Goal: Information Seeking & Learning: Learn about a topic

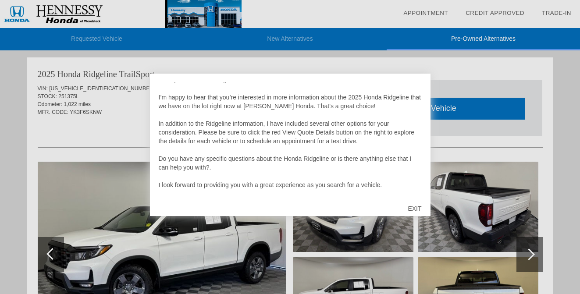
scroll to position [18, 0]
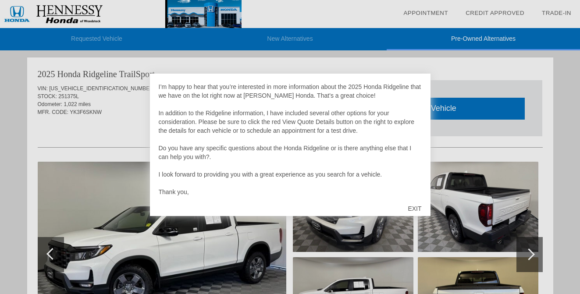
click at [418, 206] on div "EXIT" at bounding box center [414, 208] width 31 height 26
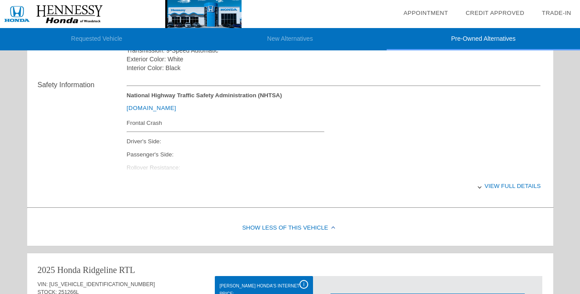
scroll to position [340, 0]
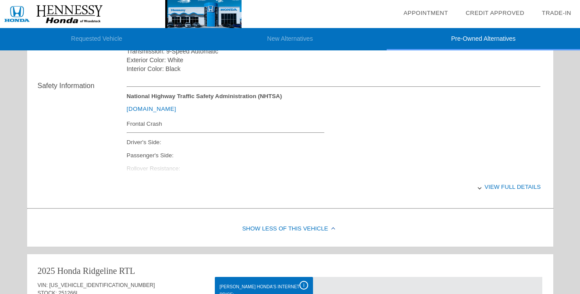
click at [495, 181] on div "View full details" at bounding box center [334, 186] width 414 height 21
click at [494, 184] on div "View less details" at bounding box center [334, 186] width 414 height 21
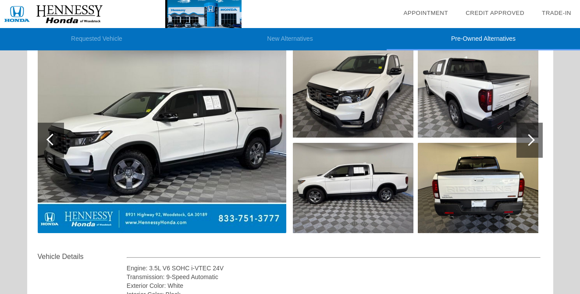
scroll to position [115, 0]
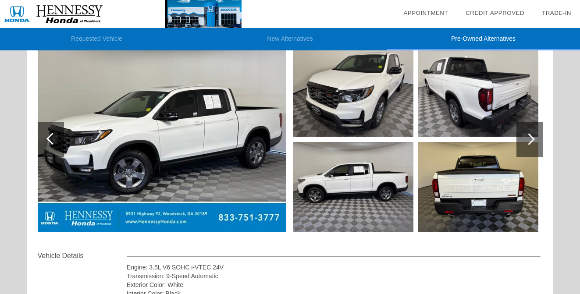
click at [535, 143] on div at bounding box center [529, 139] width 26 height 35
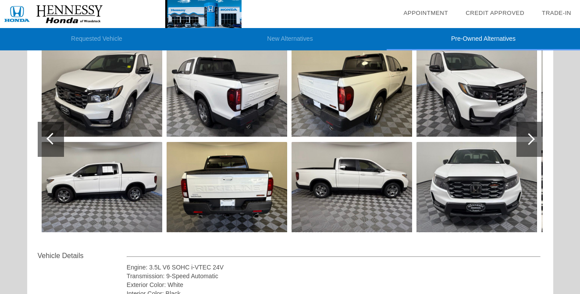
click at [535, 143] on div at bounding box center [529, 139] width 26 height 35
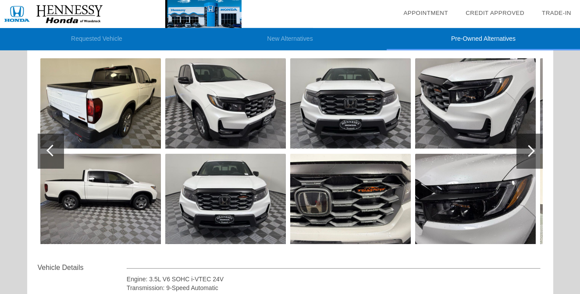
scroll to position [78, 0]
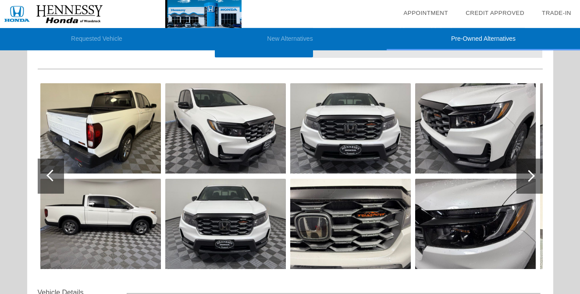
click at [529, 176] on div at bounding box center [529, 176] width 12 height 12
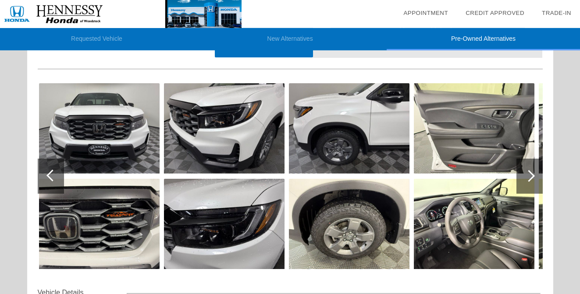
click at [529, 176] on div at bounding box center [529, 176] width 12 height 12
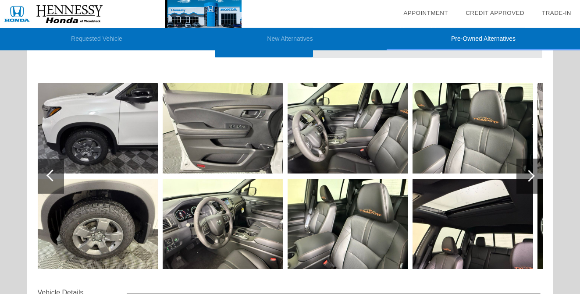
click at [529, 176] on div at bounding box center [529, 176] width 12 height 12
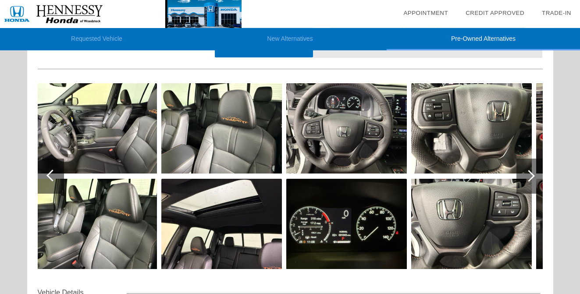
click at [97, 219] on img at bounding box center [96, 224] width 120 height 90
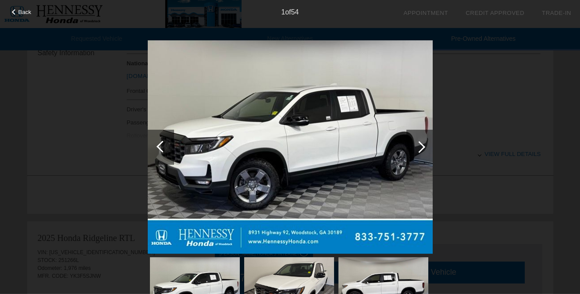
scroll to position [368, 0]
click at [368, 161] on img at bounding box center [290, 147] width 285 height 214
click at [422, 144] on div at bounding box center [419, 147] width 12 height 12
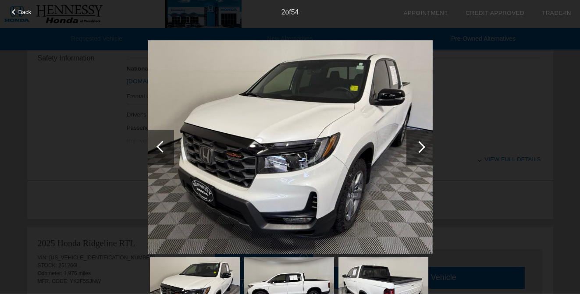
click at [422, 144] on div at bounding box center [419, 147] width 12 height 12
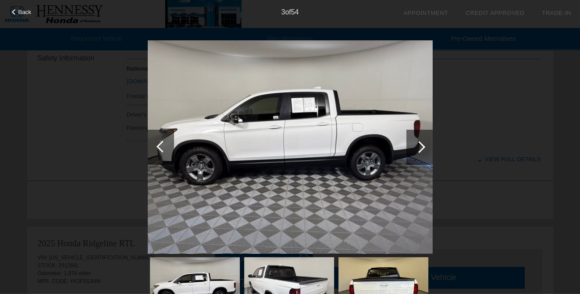
click at [422, 144] on div at bounding box center [419, 147] width 12 height 12
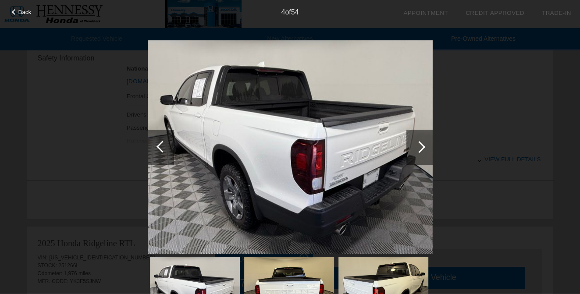
click at [422, 144] on div at bounding box center [419, 147] width 12 height 12
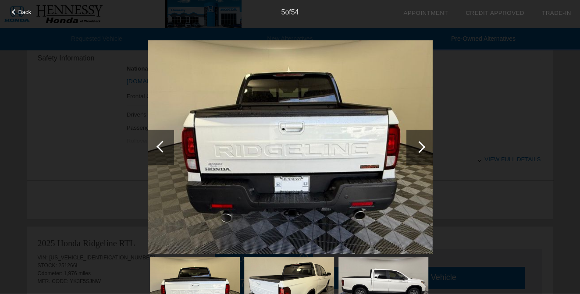
click at [422, 144] on div at bounding box center [419, 147] width 12 height 12
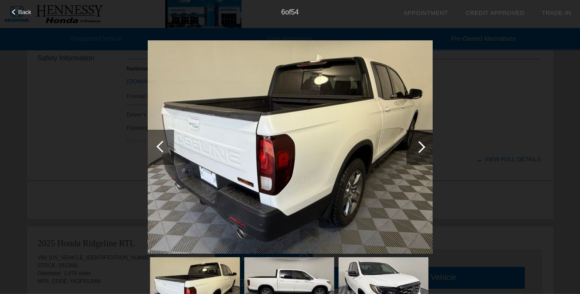
click at [422, 144] on div at bounding box center [419, 147] width 12 height 12
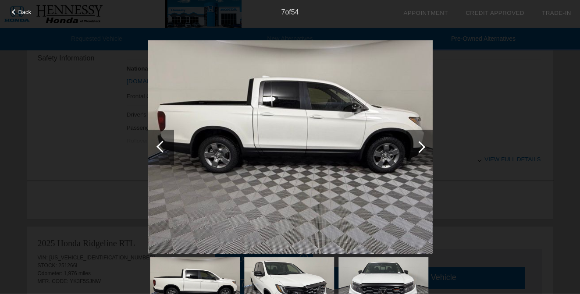
click at [422, 144] on div at bounding box center [419, 147] width 12 height 12
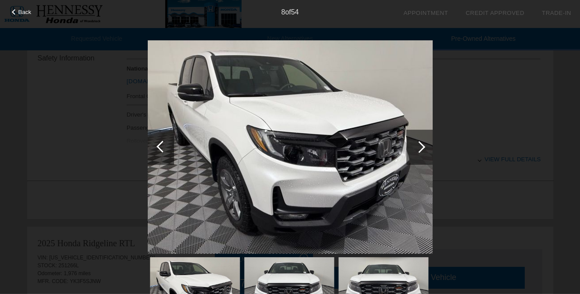
click at [422, 144] on div at bounding box center [419, 147] width 12 height 12
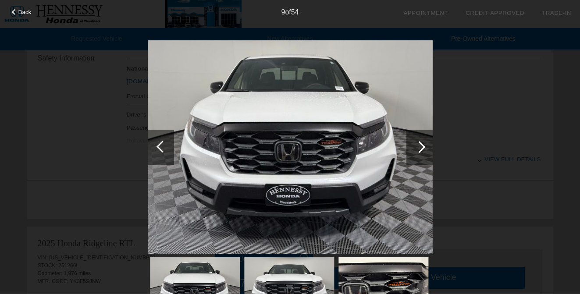
click at [422, 144] on div at bounding box center [419, 147] width 12 height 12
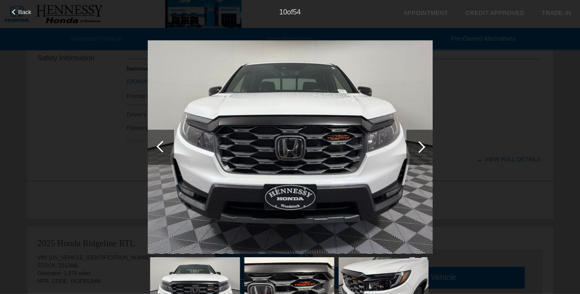
click at [422, 144] on div at bounding box center [419, 147] width 12 height 12
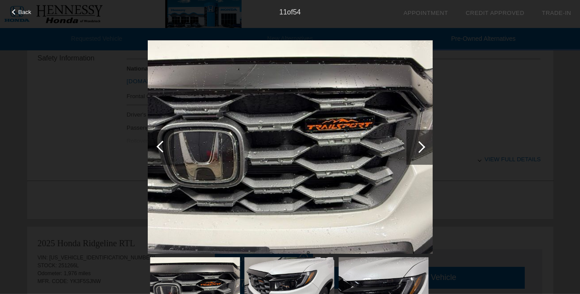
click at [422, 144] on div at bounding box center [419, 147] width 12 height 12
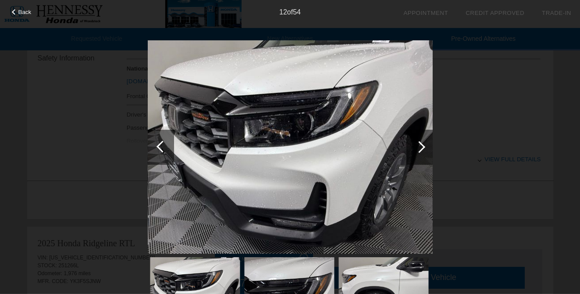
click at [422, 144] on div at bounding box center [419, 147] width 12 height 12
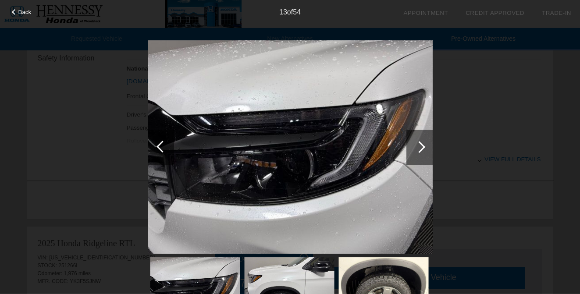
click at [422, 144] on div at bounding box center [419, 147] width 12 height 12
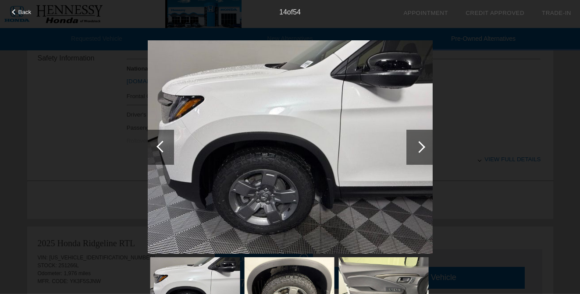
click at [422, 144] on div at bounding box center [419, 147] width 12 height 12
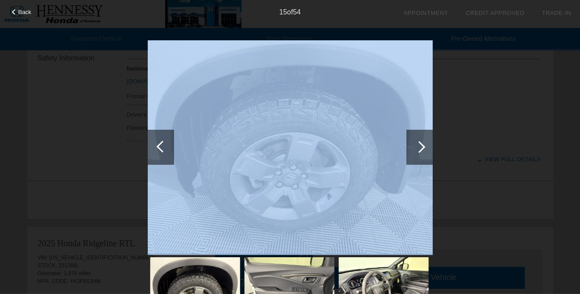
drag, startPoint x: 422, startPoint y: 144, endPoint x: 366, endPoint y: 156, distance: 57.4
click at [366, 156] on div at bounding box center [290, 183] width 285 height 286
click at [366, 156] on img at bounding box center [290, 147] width 285 height 214
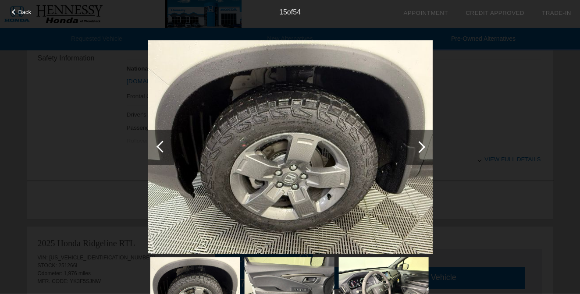
click at [453, 155] on div "Back 15 of 54" at bounding box center [290, 147] width 580 height 294
click at [421, 143] on div at bounding box center [419, 147] width 26 height 35
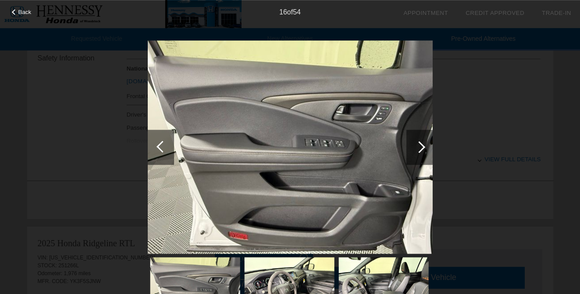
click at [154, 146] on div at bounding box center [161, 147] width 26 height 35
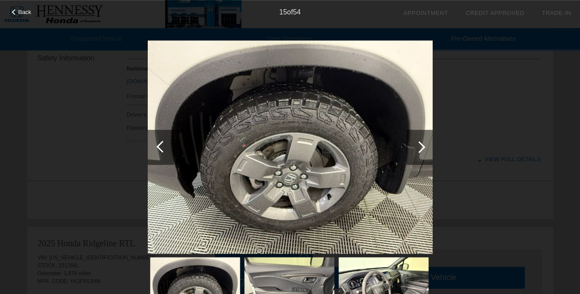
click at [154, 146] on div at bounding box center [161, 147] width 26 height 35
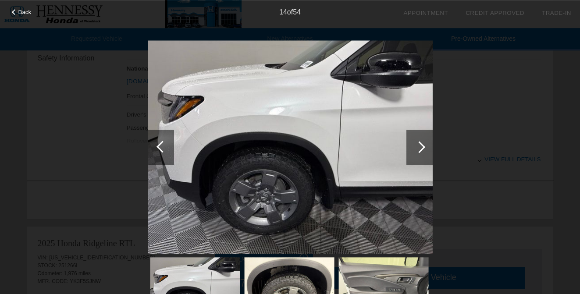
click at [154, 146] on div at bounding box center [161, 147] width 26 height 35
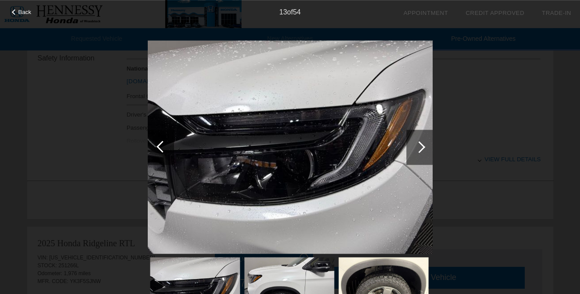
click at [154, 146] on div at bounding box center [161, 147] width 26 height 35
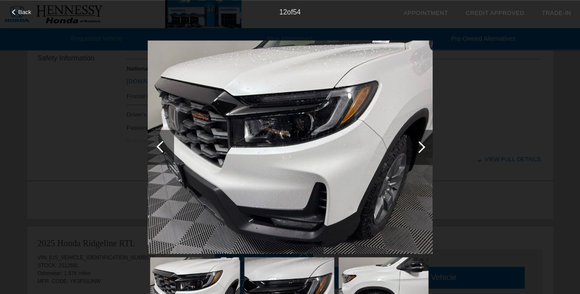
click at [154, 146] on div at bounding box center [161, 147] width 26 height 35
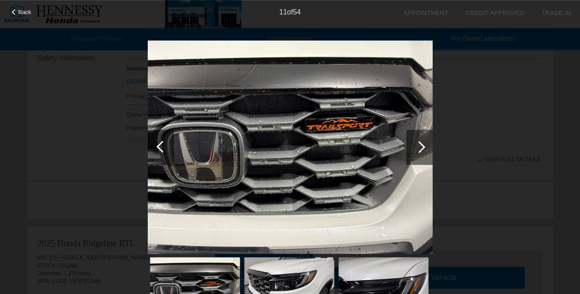
click at [154, 146] on div at bounding box center [161, 147] width 26 height 35
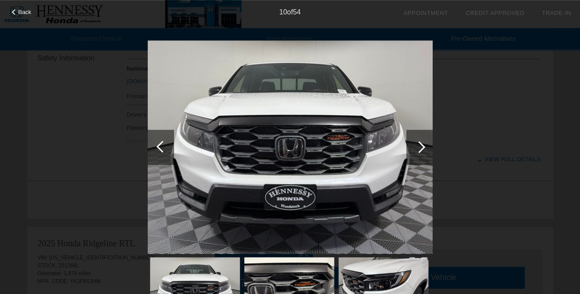
click at [162, 151] on div at bounding box center [162, 147] width 12 height 12
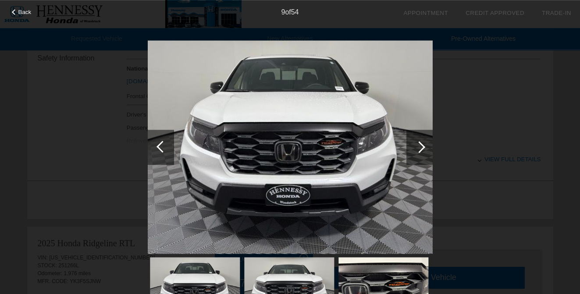
click at [158, 149] on div at bounding box center [161, 147] width 26 height 35
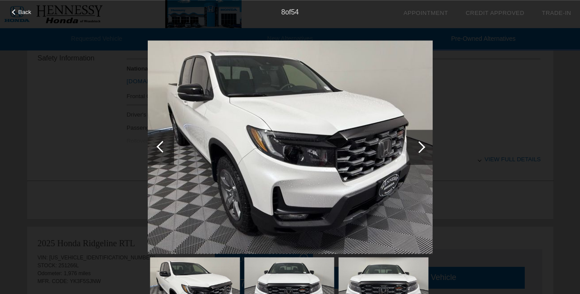
click at [158, 149] on div at bounding box center [161, 147] width 26 height 35
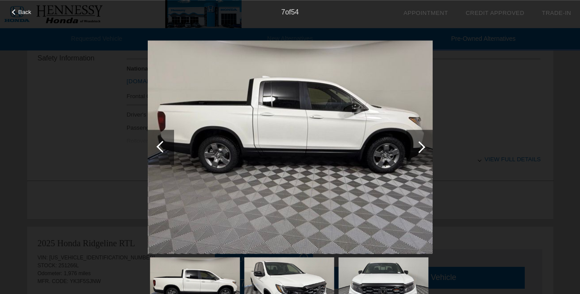
click at [158, 148] on div at bounding box center [161, 147] width 26 height 35
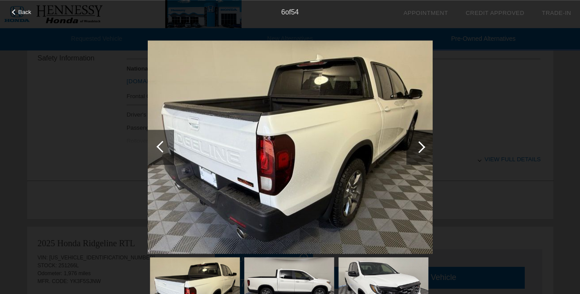
click at [416, 148] on div at bounding box center [419, 147] width 12 height 12
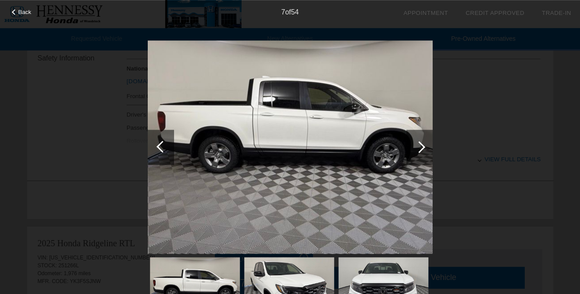
click at [416, 148] on div at bounding box center [419, 147] width 12 height 12
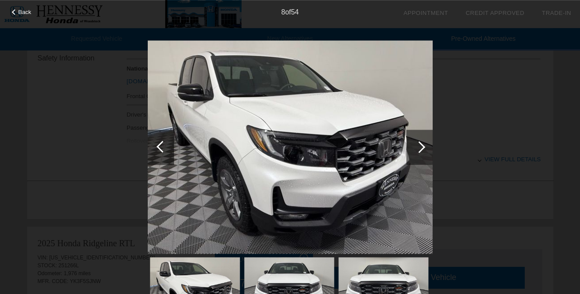
click at [416, 148] on div at bounding box center [419, 147] width 12 height 12
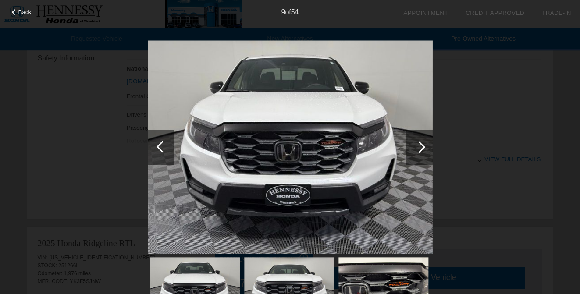
click at [416, 148] on div at bounding box center [419, 147] width 12 height 12
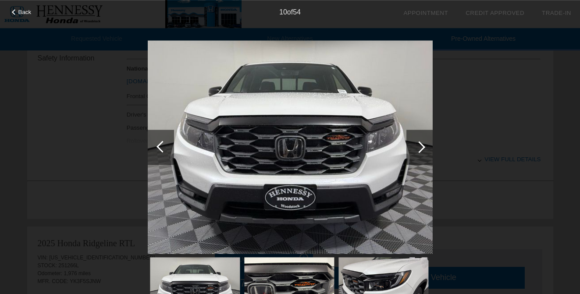
click at [416, 148] on div at bounding box center [419, 147] width 12 height 12
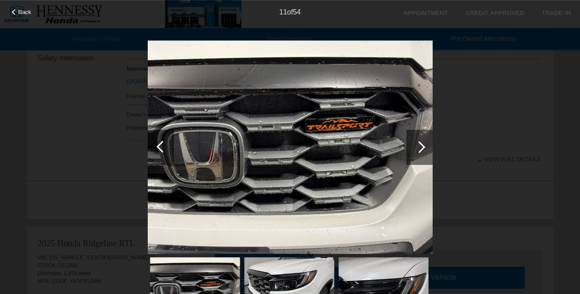
click at [416, 148] on div at bounding box center [419, 147] width 12 height 12
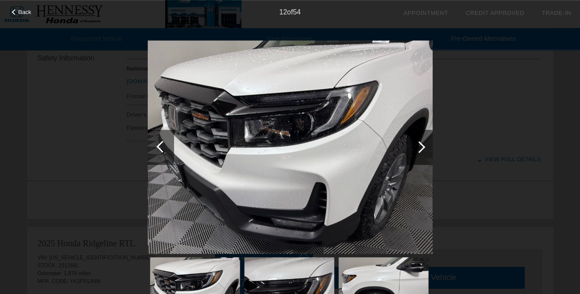
click at [416, 148] on div at bounding box center [419, 147] width 12 height 12
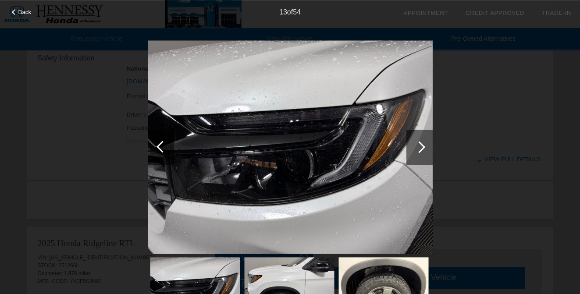
click at [416, 148] on div at bounding box center [419, 147] width 12 height 12
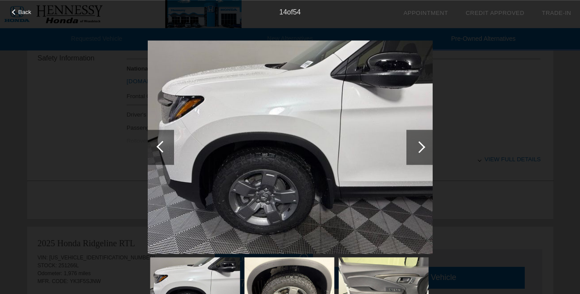
click at [416, 148] on div at bounding box center [419, 147] width 12 height 12
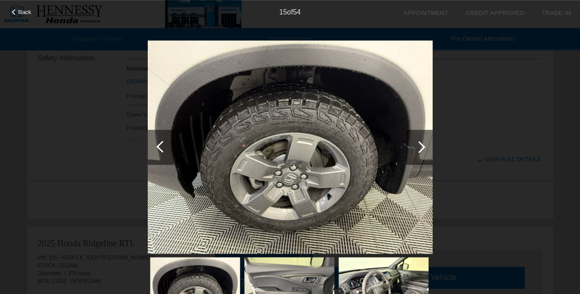
click at [416, 148] on div at bounding box center [419, 147] width 12 height 12
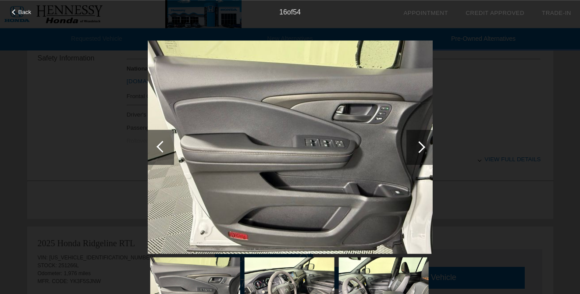
click at [420, 145] on div at bounding box center [419, 147] width 12 height 12
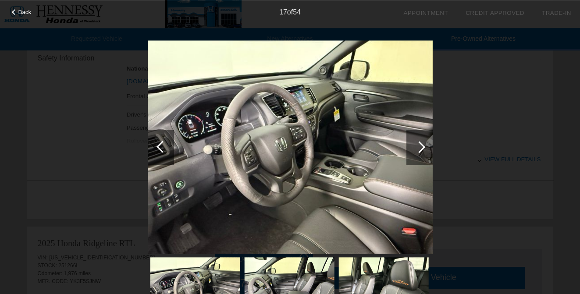
click at [420, 145] on div at bounding box center [419, 147] width 12 height 12
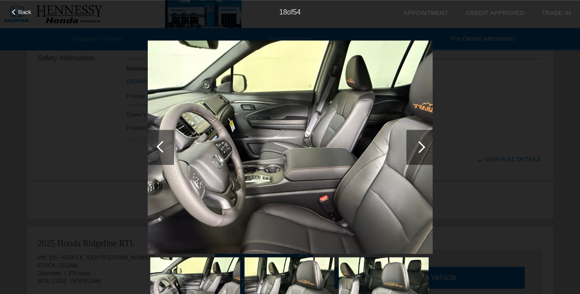
click at [420, 145] on div at bounding box center [419, 147] width 12 height 12
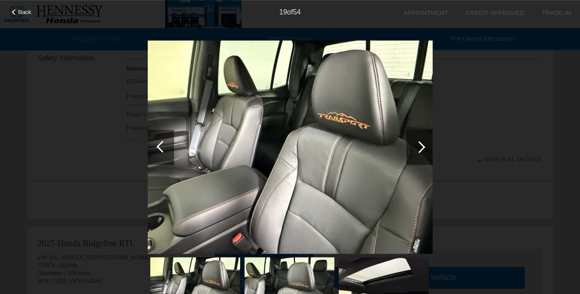
click at [420, 145] on div at bounding box center [419, 147] width 12 height 12
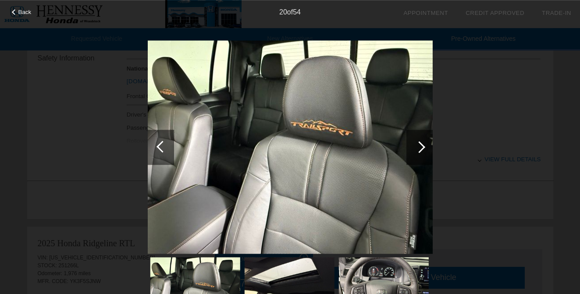
click at [420, 145] on div at bounding box center [419, 147] width 12 height 12
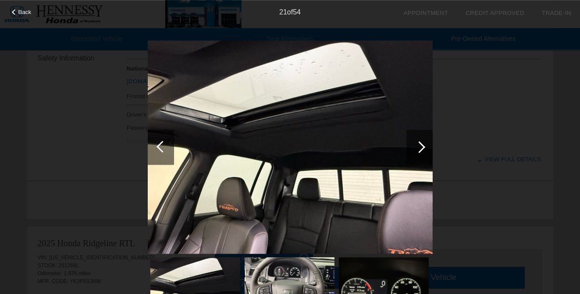
click at [420, 145] on div at bounding box center [419, 147] width 12 height 12
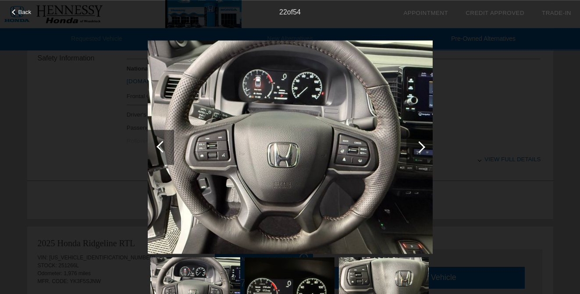
click at [420, 145] on div at bounding box center [419, 147] width 12 height 12
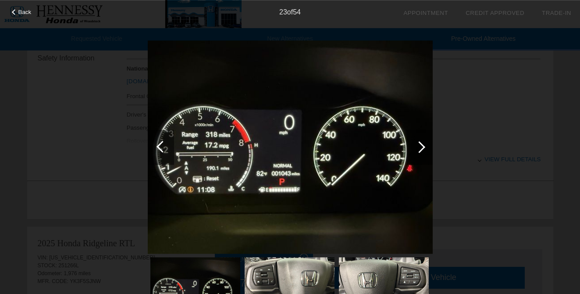
click at [420, 145] on div at bounding box center [419, 147] width 12 height 12
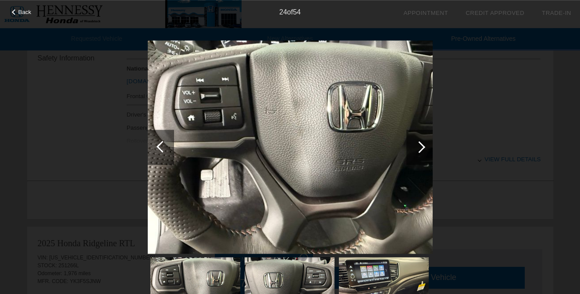
click at [420, 145] on div at bounding box center [419, 147] width 12 height 12
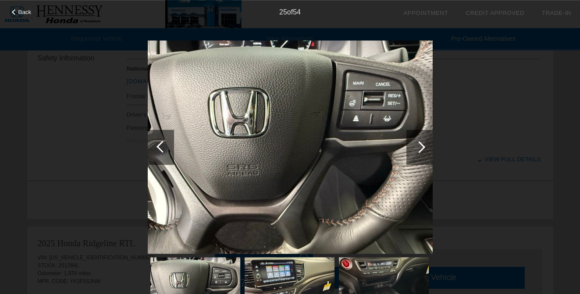
click at [420, 145] on div at bounding box center [419, 147] width 12 height 12
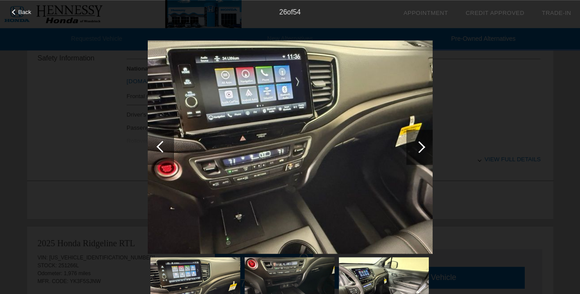
click at [420, 145] on div at bounding box center [419, 147] width 12 height 12
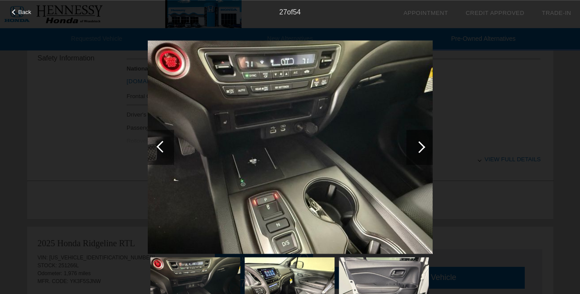
click at [420, 145] on div at bounding box center [419, 147] width 12 height 12
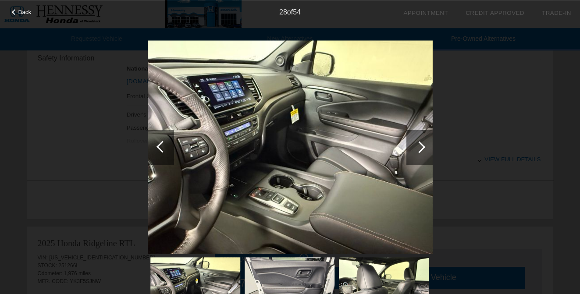
click at [420, 145] on div at bounding box center [419, 147] width 12 height 12
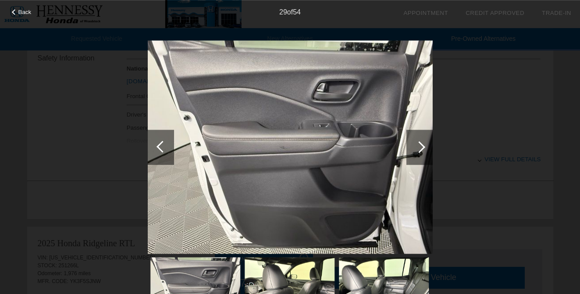
click at [420, 145] on div at bounding box center [419, 147] width 12 height 12
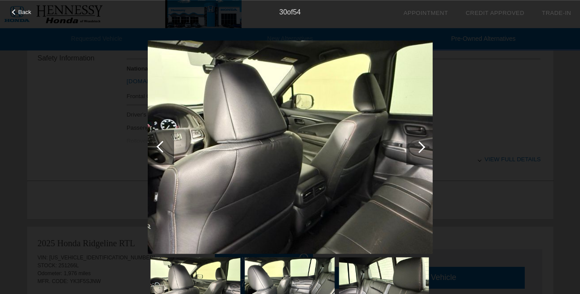
click at [420, 145] on div at bounding box center [419, 147] width 12 height 12
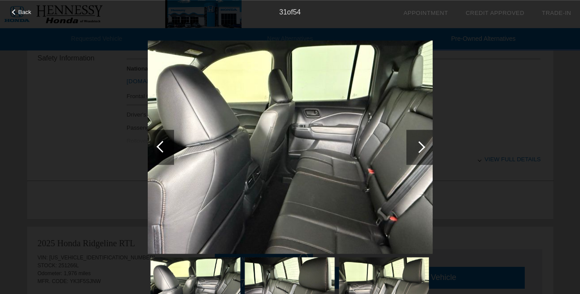
click at [420, 145] on div at bounding box center [419, 147] width 12 height 12
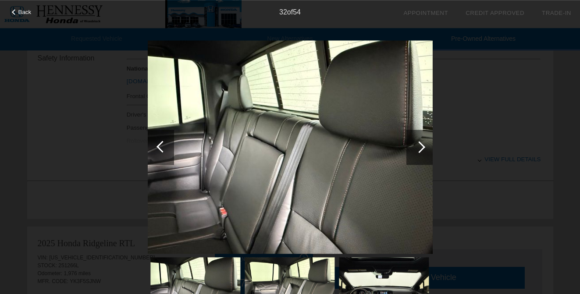
click at [420, 145] on div at bounding box center [419, 147] width 12 height 12
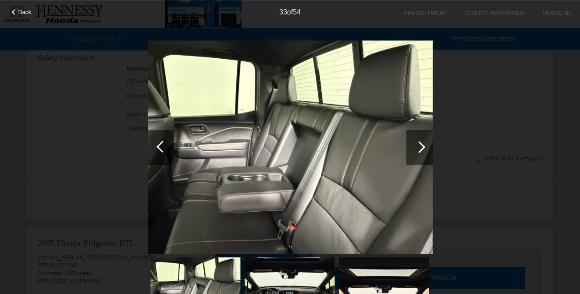
click at [420, 145] on div at bounding box center [419, 147] width 12 height 12
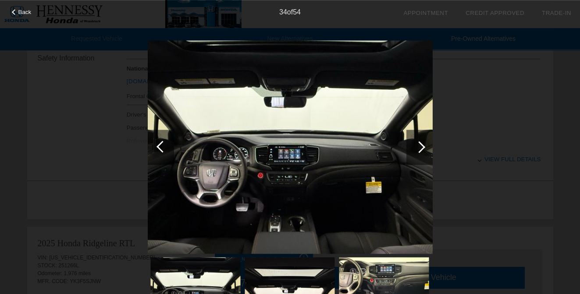
click at [420, 145] on div at bounding box center [419, 147] width 12 height 12
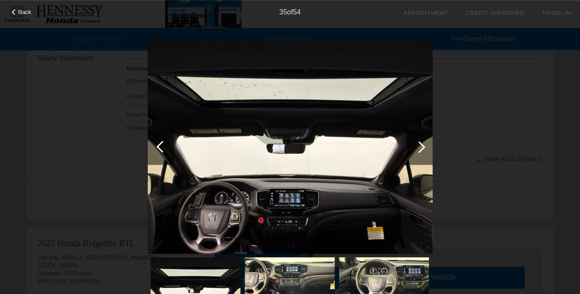
click at [421, 145] on div at bounding box center [419, 147] width 12 height 12
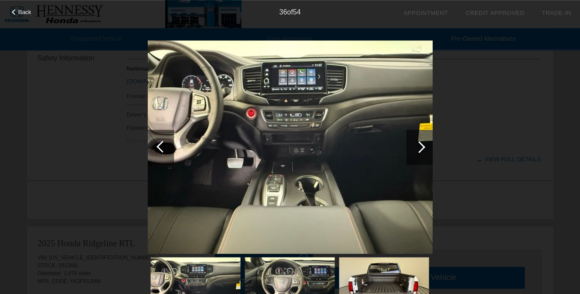
click at [421, 145] on div at bounding box center [419, 147] width 12 height 12
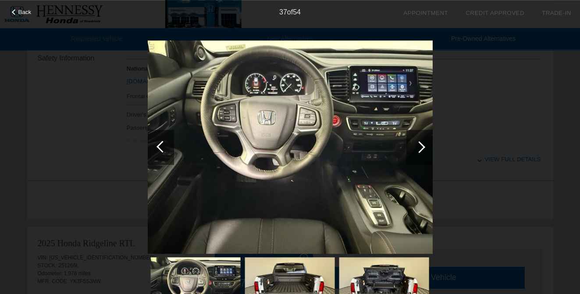
click at [421, 145] on div at bounding box center [419, 147] width 12 height 12
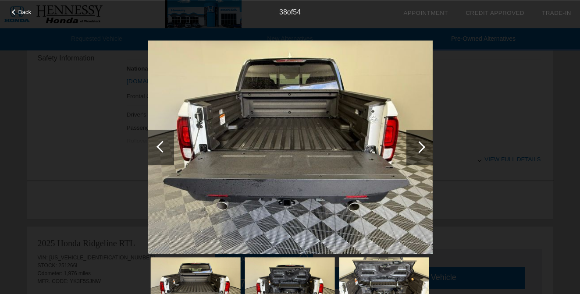
click at [421, 145] on div at bounding box center [419, 147] width 12 height 12
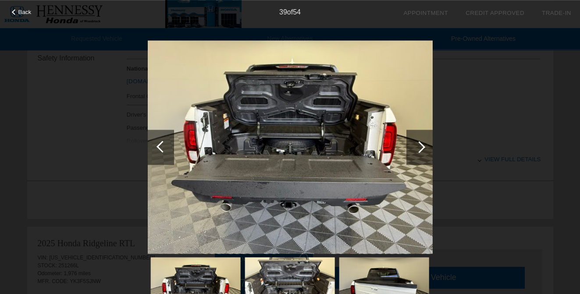
click at [421, 145] on div at bounding box center [419, 147] width 12 height 12
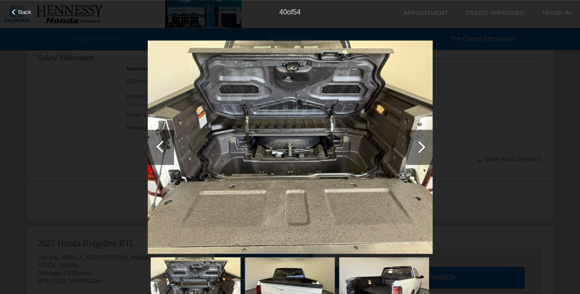
click at [421, 145] on div at bounding box center [419, 147] width 12 height 12
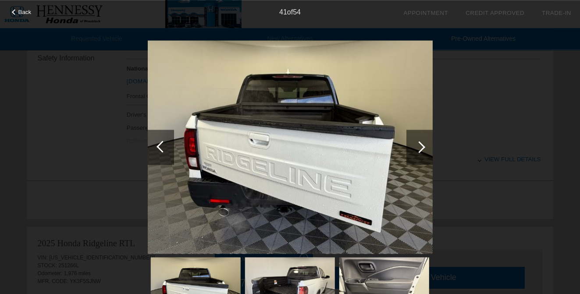
click at [421, 145] on div at bounding box center [419, 147] width 12 height 12
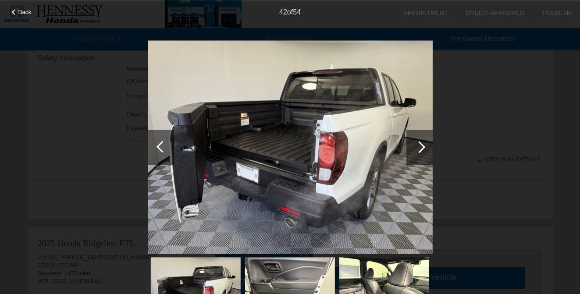
click at [421, 145] on div at bounding box center [419, 147] width 12 height 12
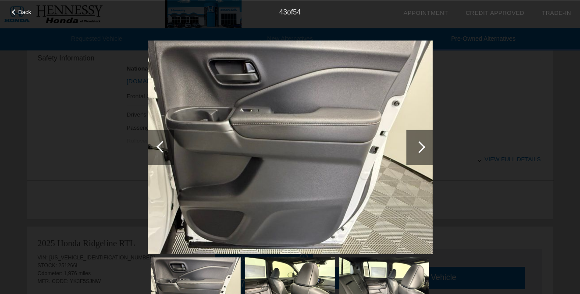
click at [421, 145] on div at bounding box center [419, 147] width 12 height 12
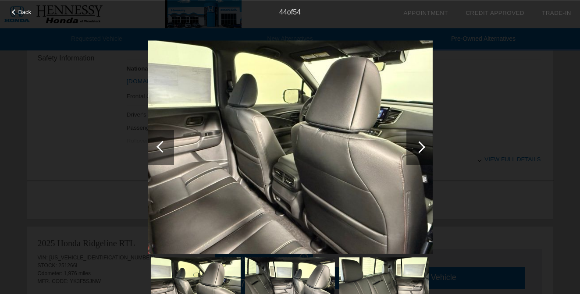
click at [421, 145] on div at bounding box center [419, 147] width 12 height 12
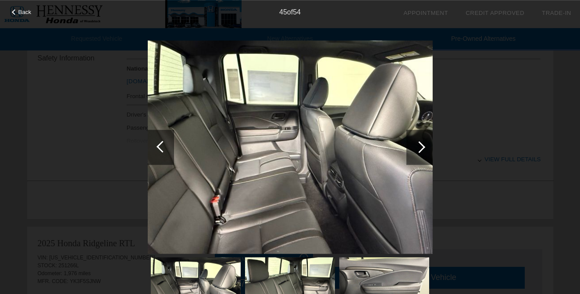
click at [421, 145] on div at bounding box center [419, 147] width 12 height 12
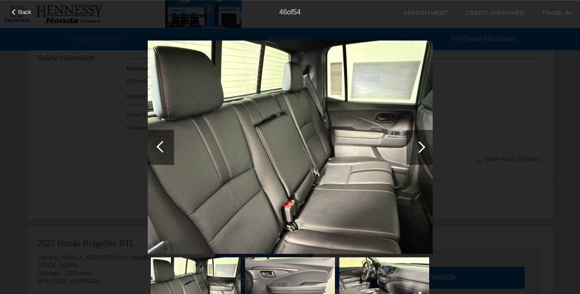
click at [421, 145] on div at bounding box center [419, 147] width 12 height 12
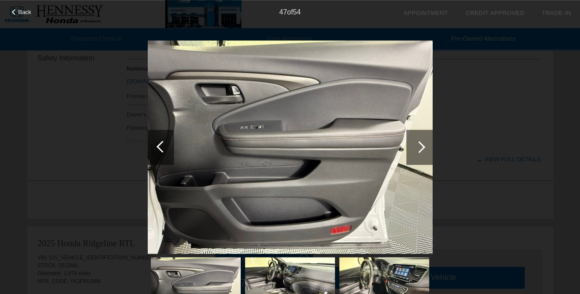
click at [421, 145] on div at bounding box center [419, 147] width 12 height 12
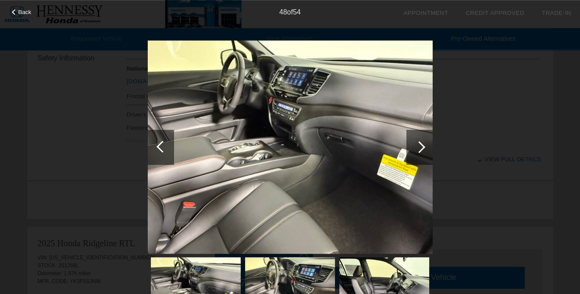
click at [421, 145] on div at bounding box center [419, 147] width 12 height 12
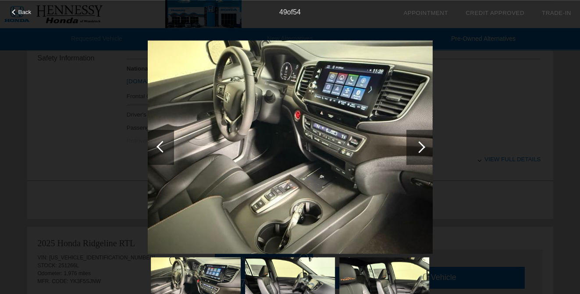
click at [421, 145] on div at bounding box center [419, 147] width 12 height 12
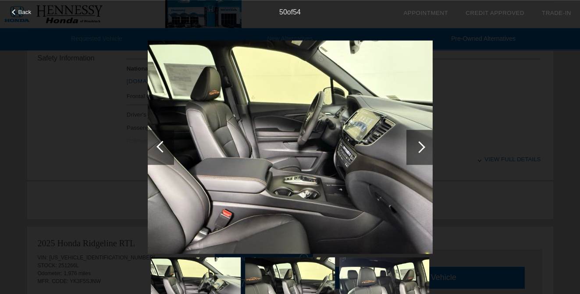
click at [421, 145] on div at bounding box center [419, 147] width 12 height 12
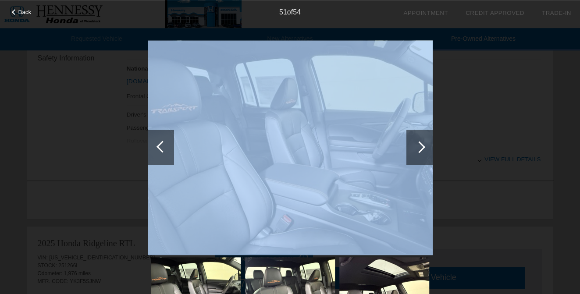
drag, startPoint x: 421, startPoint y: 145, endPoint x: 394, endPoint y: 160, distance: 30.4
click at [394, 160] on div at bounding box center [290, 183] width 285 height 286
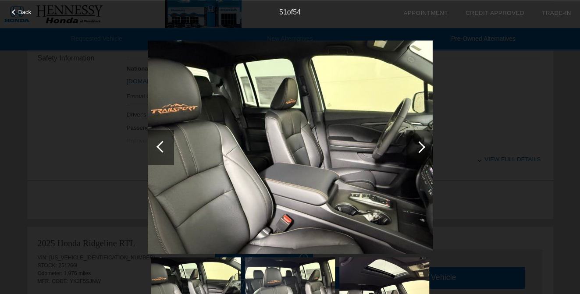
click at [421, 148] on div at bounding box center [419, 147] width 12 height 12
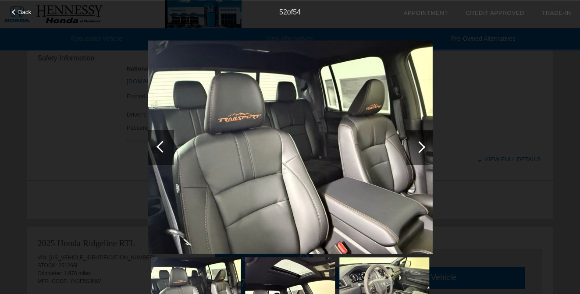
click at [421, 148] on div at bounding box center [419, 147] width 12 height 12
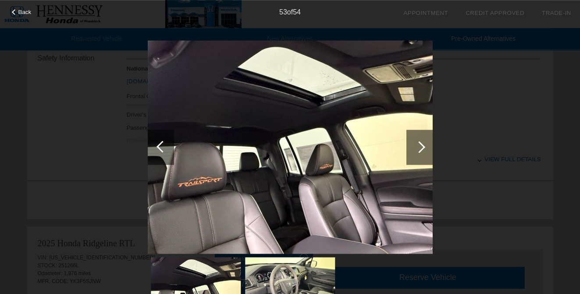
click at [421, 148] on div at bounding box center [419, 147] width 12 height 12
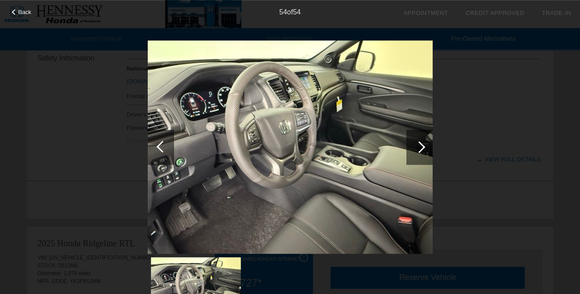
click at [421, 148] on div at bounding box center [419, 147] width 12 height 12
click at [420, 147] on div at bounding box center [419, 147] width 12 height 12
click at [159, 145] on div at bounding box center [162, 147] width 12 height 12
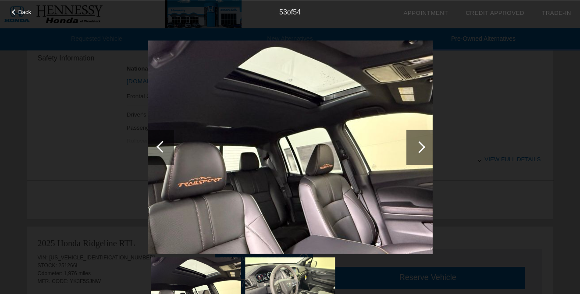
click at [159, 145] on div at bounding box center [162, 147] width 12 height 12
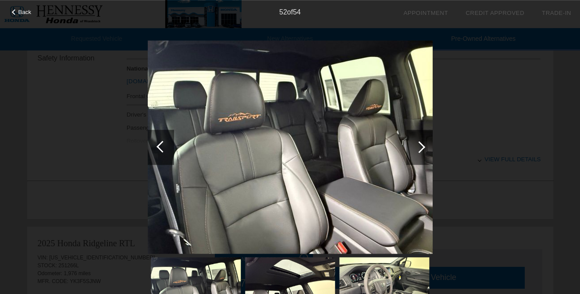
click at [159, 145] on div at bounding box center [162, 147] width 12 height 12
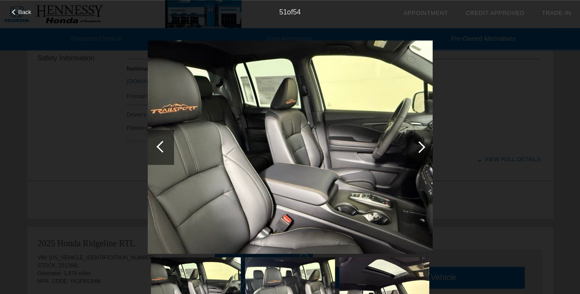
click at [159, 145] on div at bounding box center [162, 147] width 12 height 12
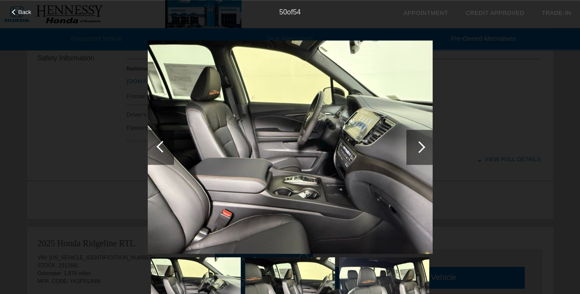
click at [159, 145] on div at bounding box center [162, 147] width 12 height 12
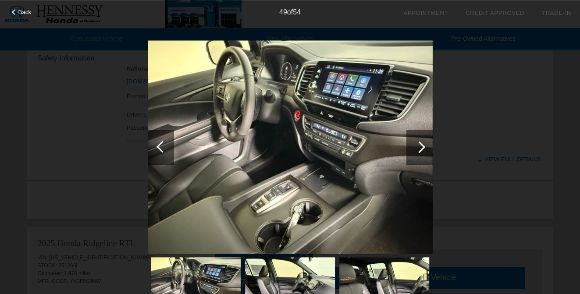
click at [159, 145] on div at bounding box center [162, 147] width 12 height 12
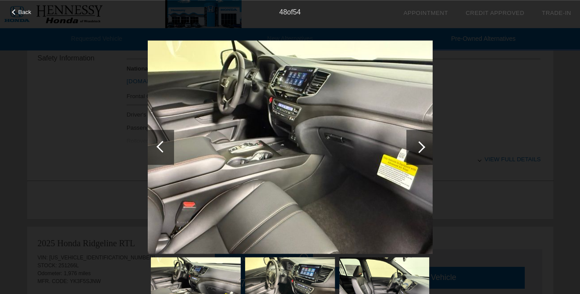
click at [159, 145] on div at bounding box center [162, 147] width 12 height 12
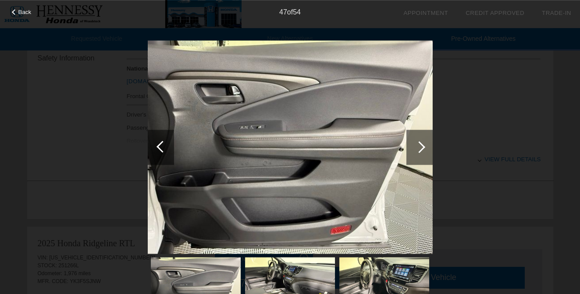
click at [159, 145] on div at bounding box center [162, 147] width 12 height 12
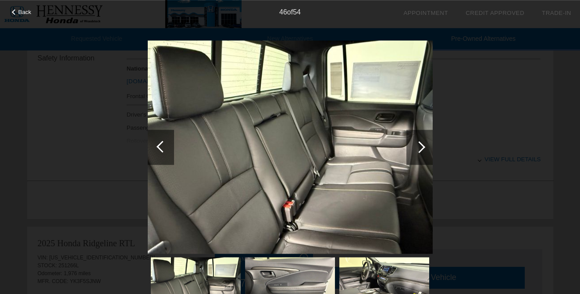
click at [159, 145] on div at bounding box center [162, 147] width 12 height 12
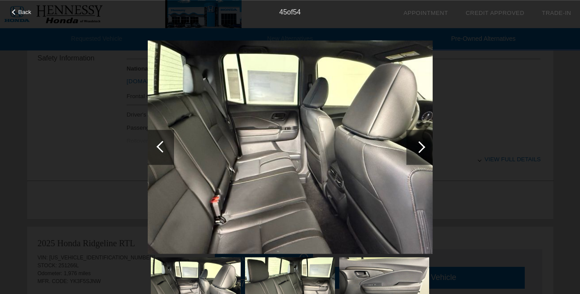
click at [159, 145] on div at bounding box center [162, 147] width 12 height 12
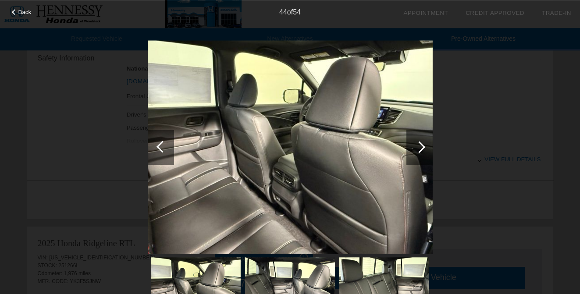
click at [159, 145] on div at bounding box center [162, 147] width 12 height 12
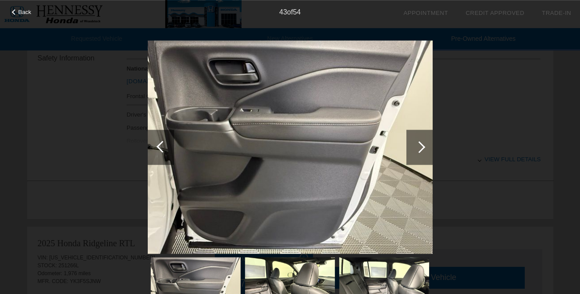
click at [159, 145] on div at bounding box center [162, 147] width 12 height 12
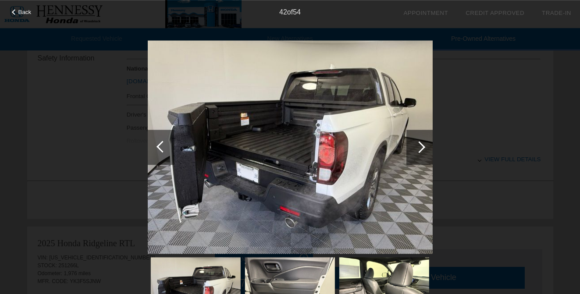
click at [159, 145] on div at bounding box center [162, 147] width 12 height 12
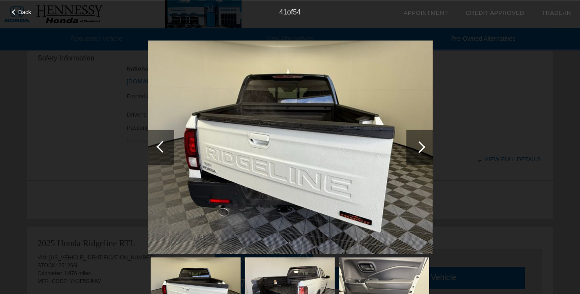
click at [159, 145] on div at bounding box center [162, 147] width 12 height 12
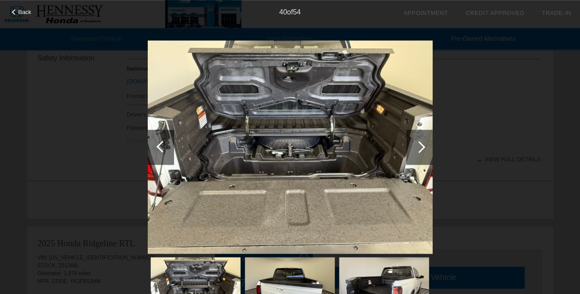
click at [159, 145] on div at bounding box center [162, 147] width 12 height 12
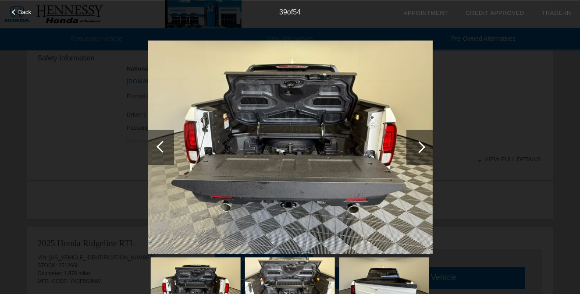
click at [159, 145] on div at bounding box center [162, 147] width 12 height 12
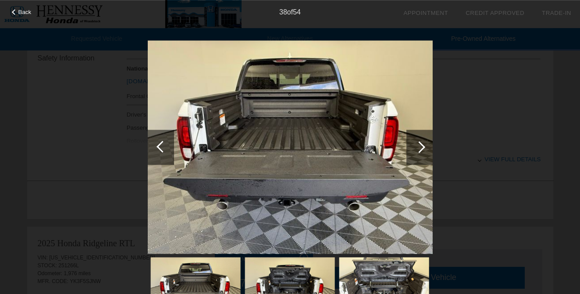
click at [159, 145] on div at bounding box center [162, 147] width 12 height 12
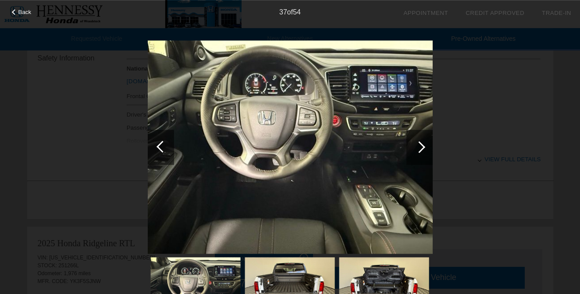
click at [159, 145] on div at bounding box center [162, 147] width 12 height 12
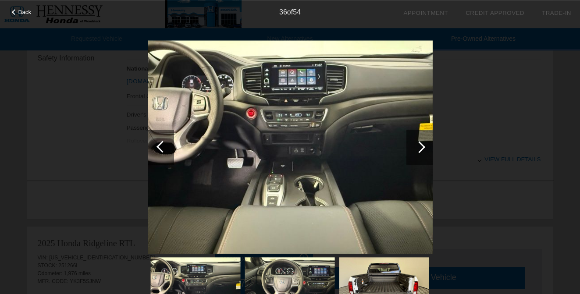
click at [159, 145] on div at bounding box center [162, 147] width 12 height 12
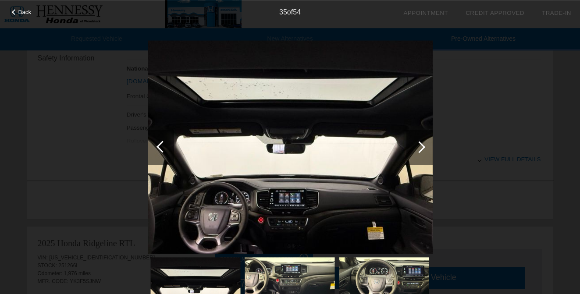
click at [159, 145] on div at bounding box center [162, 147] width 12 height 12
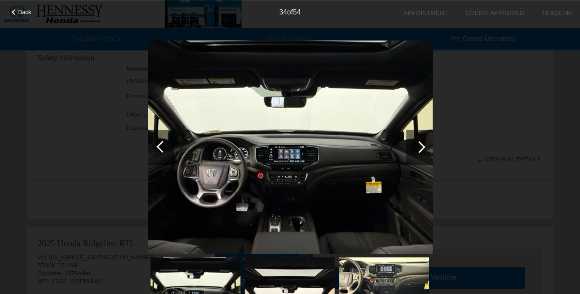
click at [159, 145] on div at bounding box center [162, 147] width 12 height 12
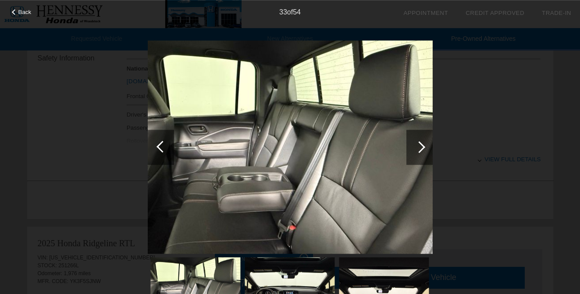
click at [159, 145] on div at bounding box center [162, 147] width 12 height 12
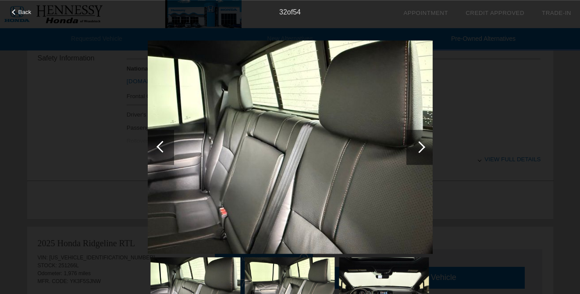
click at [159, 145] on div at bounding box center [162, 147] width 12 height 12
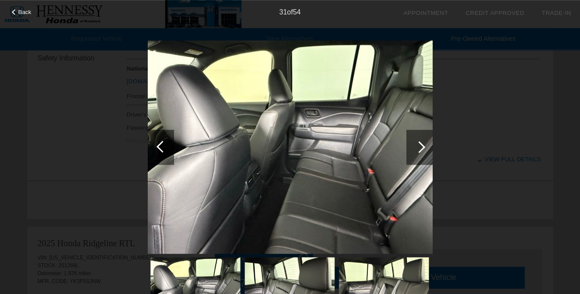
click at [159, 145] on div at bounding box center [162, 147] width 12 height 12
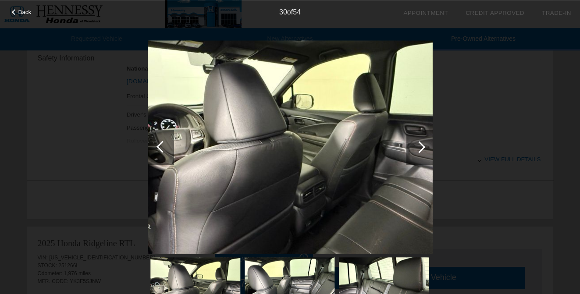
click at [159, 145] on div at bounding box center [162, 147] width 12 height 12
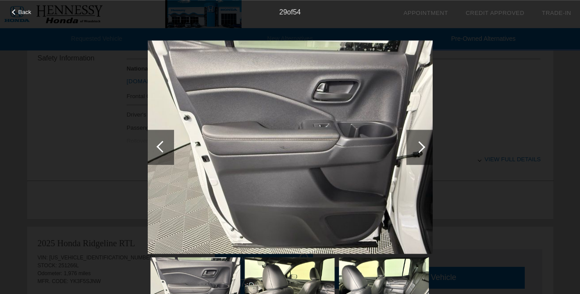
click at [159, 145] on div at bounding box center [162, 147] width 12 height 12
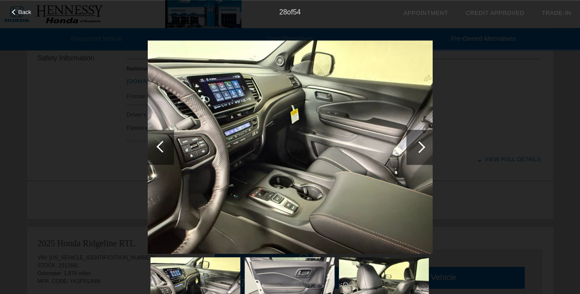
click at [159, 145] on div at bounding box center [162, 147] width 12 height 12
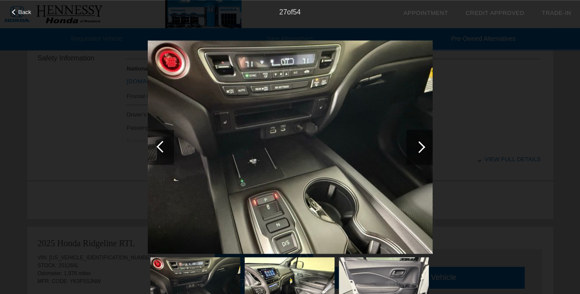
click at [159, 145] on div at bounding box center [162, 147] width 12 height 12
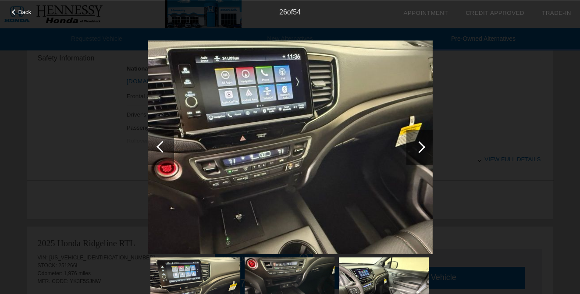
click at [159, 145] on div at bounding box center [162, 147] width 12 height 12
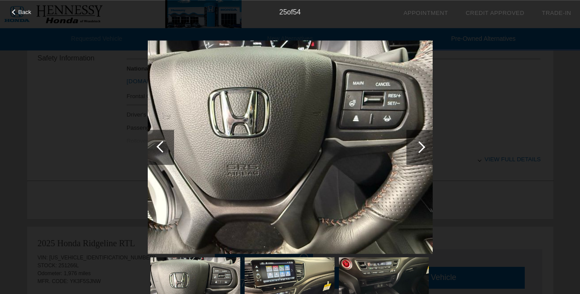
click at [159, 145] on div at bounding box center [162, 147] width 12 height 12
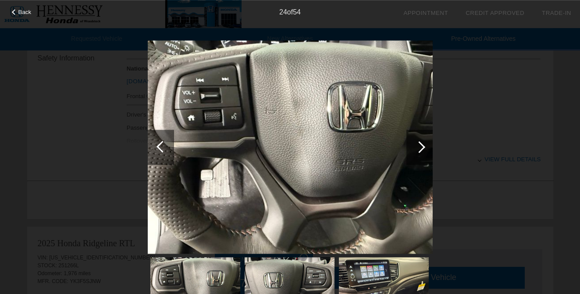
click at [159, 145] on div at bounding box center [162, 147] width 12 height 12
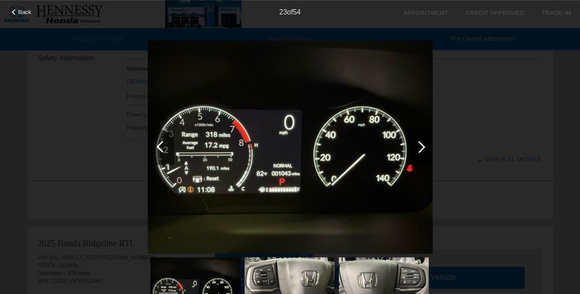
click at [159, 145] on div at bounding box center [162, 147] width 12 height 12
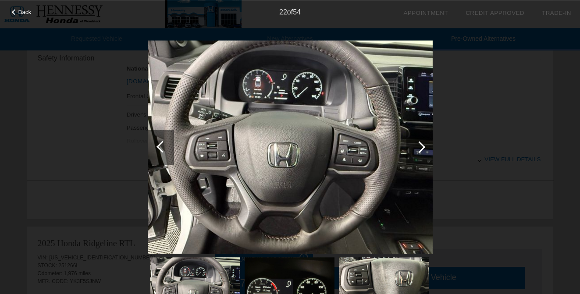
click at [159, 145] on div at bounding box center [162, 147] width 12 height 12
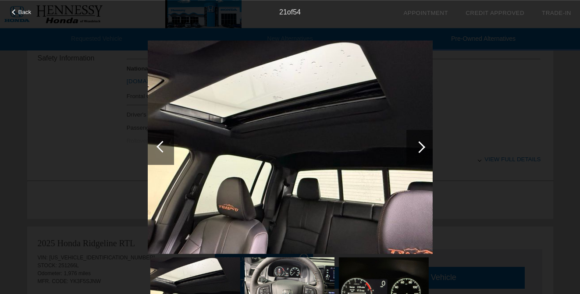
click at [159, 145] on div at bounding box center [162, 147] width 12 height 12
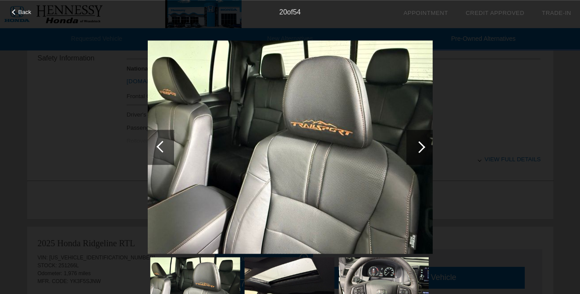
click at [159, 145] on div at bounding box center [162, 147] width 12 height 12
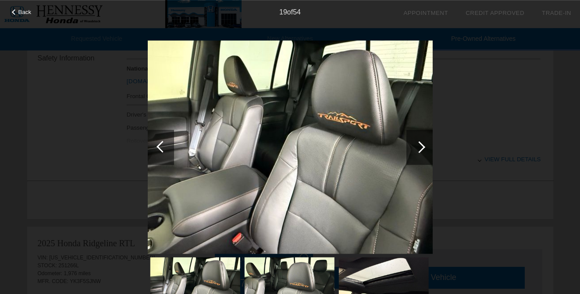
click at [159, 145] on div at bounding box center [162, 147] width 12 height 12
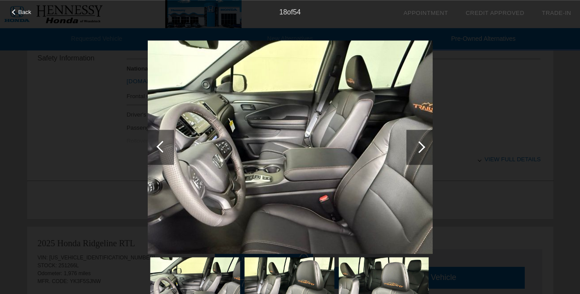
click at [159, 145] on div at bounding box center [162, 147] width 12 height 12
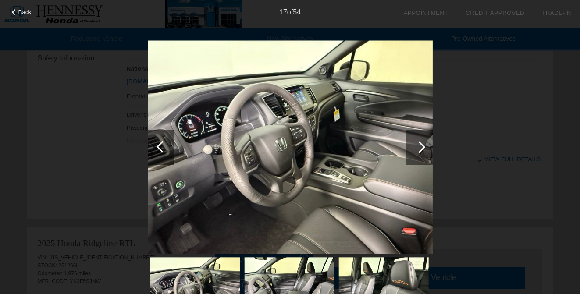
click at [159, 145] on div at bounding box center [162, 147] width 12 height 12
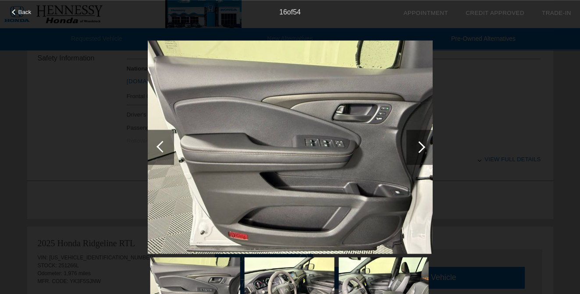
click at [159, 145] on div at bounding box center [162, 147] width 12 height 12
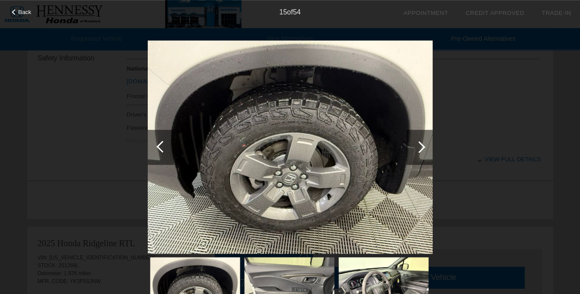
click at [159, 145] on div at bounding box center [162, 147] width 12 height 12
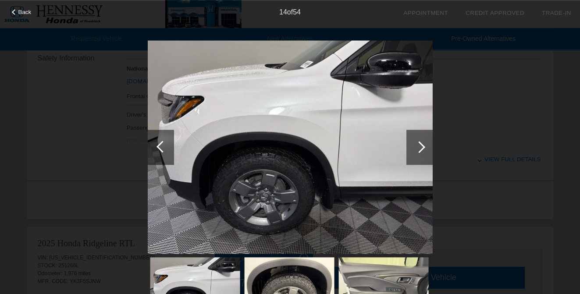
click at [159, 145] on div at bounding box center [162, 147] width 12 height 12
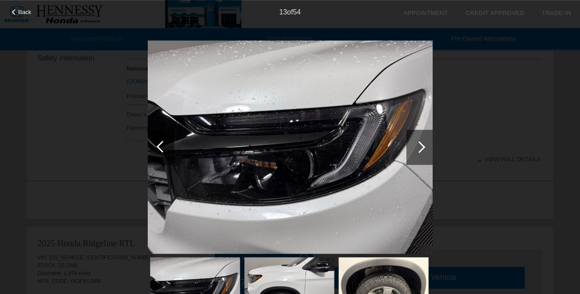
click at [159, 145] on div at bounding box center [162, 147] width 12 height 12
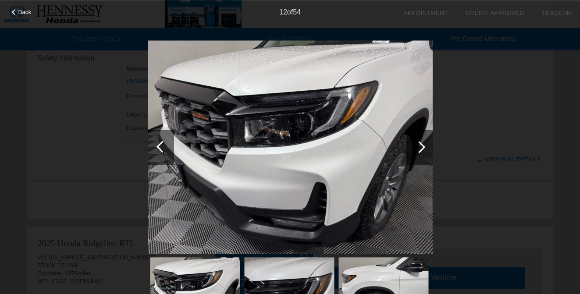
click at [159, 145] on div at bounding box center [162, 147] width 12 height 12
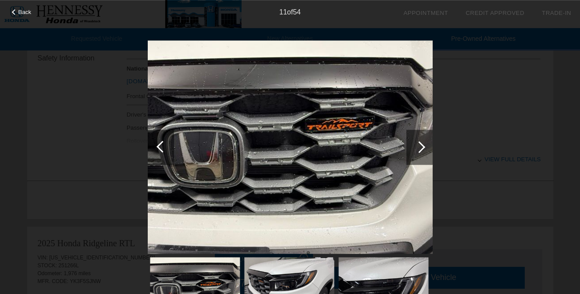
click at [159, 145] on div at bounding box center [162, 147] width 12 height 12
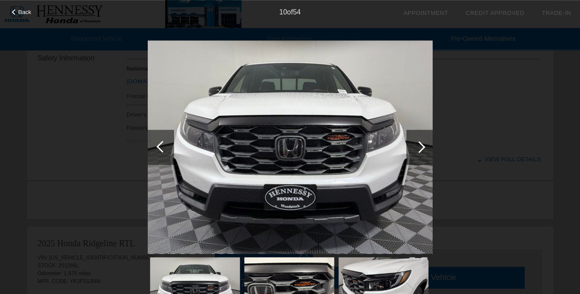
click at [159, 145] on div at bounding box center [162, 147] width 12 height 12
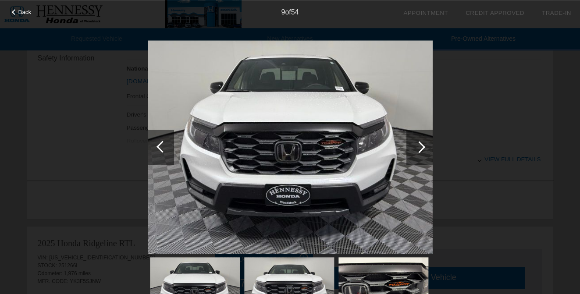
click at [159, 145] on div at bounding box center [162, 147] width 12 height 12
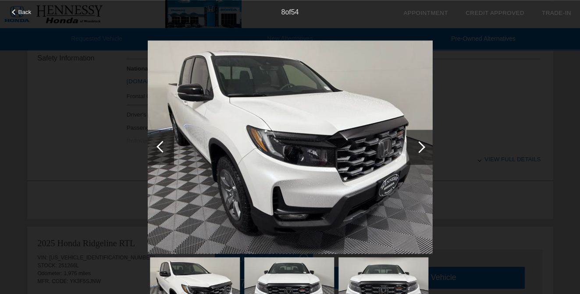
click at [159, 145] on div at bounding box center [162, 147] width 12 height 12
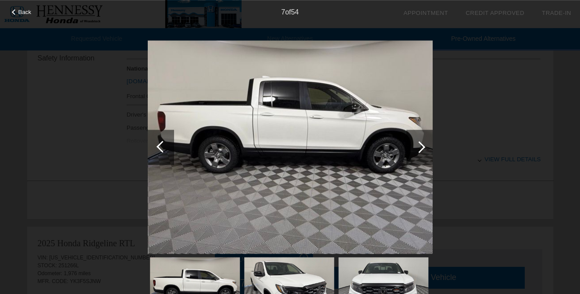
click at [159, 145] on div at bounding box center [162, 147] width 12 height 12
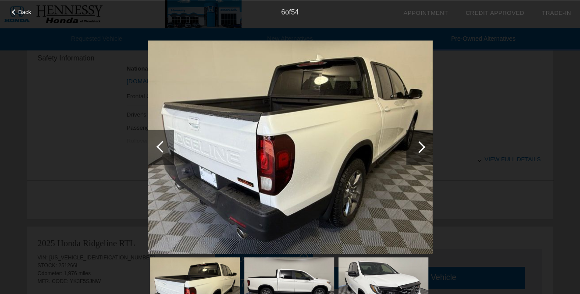
click at [159, 145] on div at bounding box center [162, 147] width 12 height 12
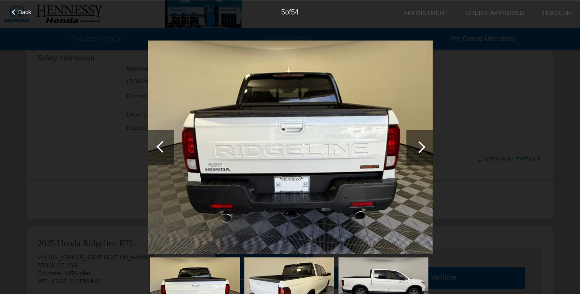
click at [159, 145] on div at bounding box center [162, 147] width 12 height 12
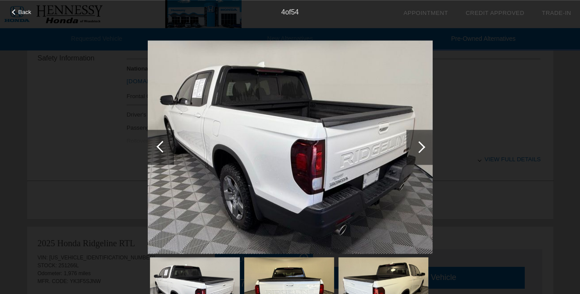
click at [159, 145] on div at bounding box center [162, 147] width 12 height 12
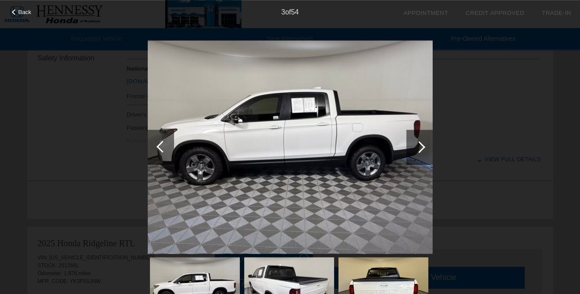
click at [21, 11] on span "Back" at bounding box center [24, 12] width 13 height 7
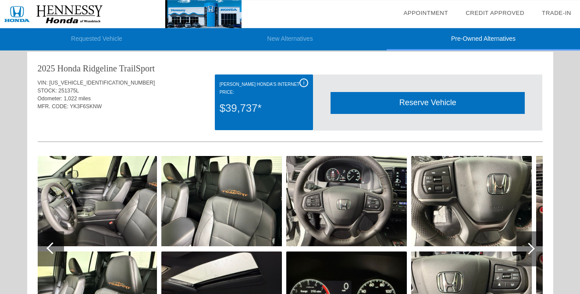
scroll to position [0, 0]
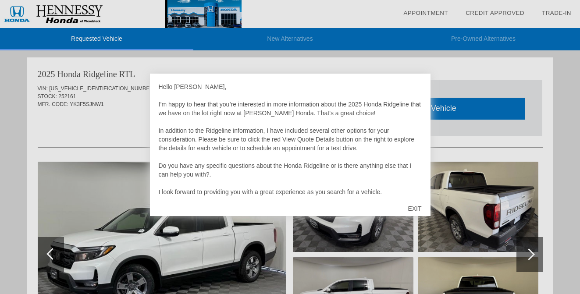
click at [414, 208] on div "EXIT" at bounding box center [414, 208] width 31 height 26
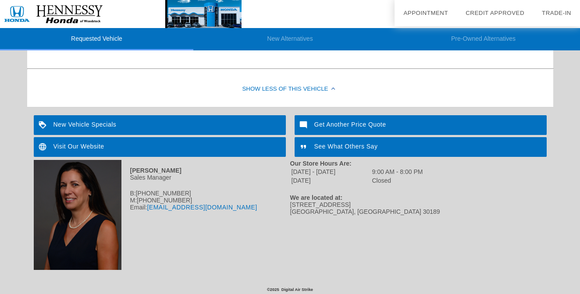
scroll to position [482, 0]
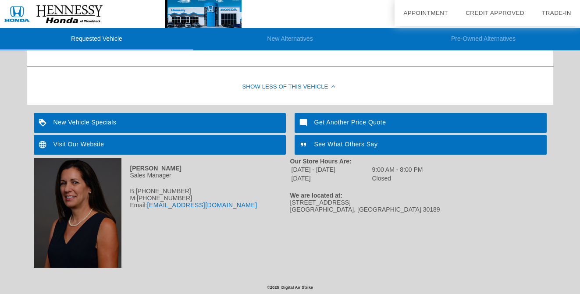
click at [326, 122] on div "Get Another Price Quote" at bounding box center [420, 123] width 252 height 20
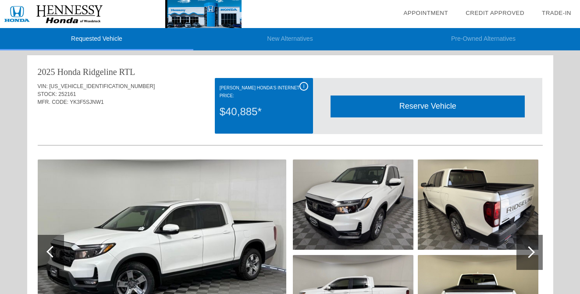
scroll to position [0, 0]
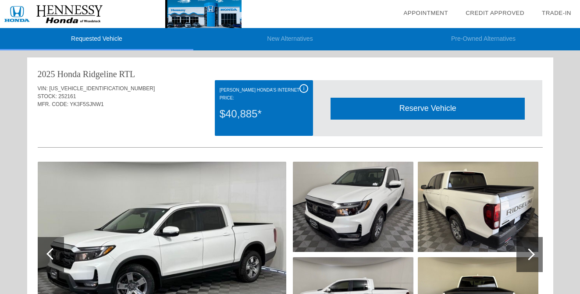
click at [75, 10] on img at bounding box center [120, 14] width 241 height 28
